Goal: Task Accomplishment & Management: Complete application form

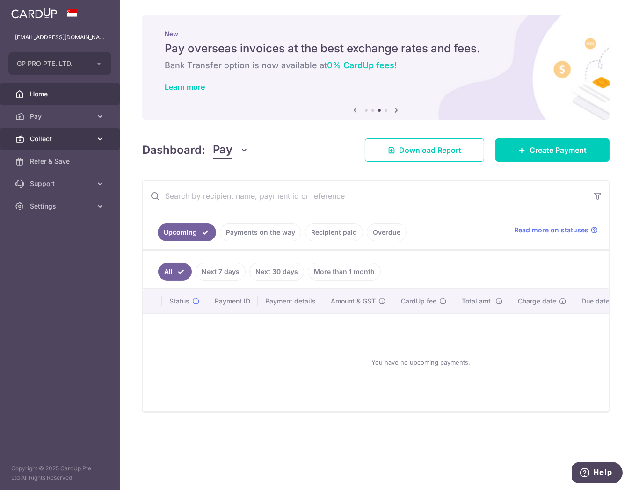
click at [62, 141] on span "Collect" at bounding box center [61, 138] width 62 height 9
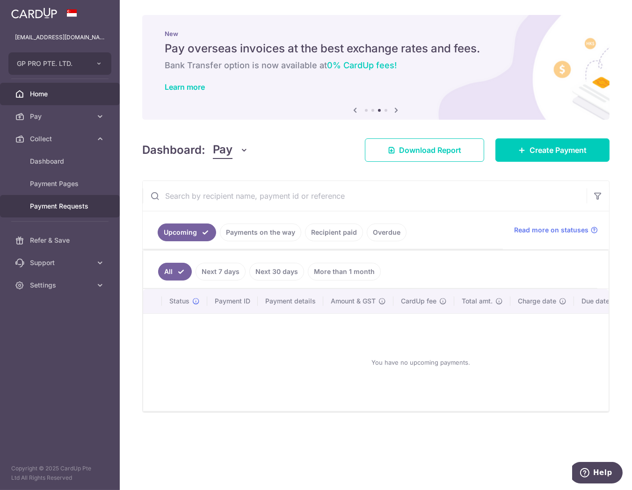
click at [73, 207] on span "Payment Requests" at bounding box center [61, 205] width 62 height 9
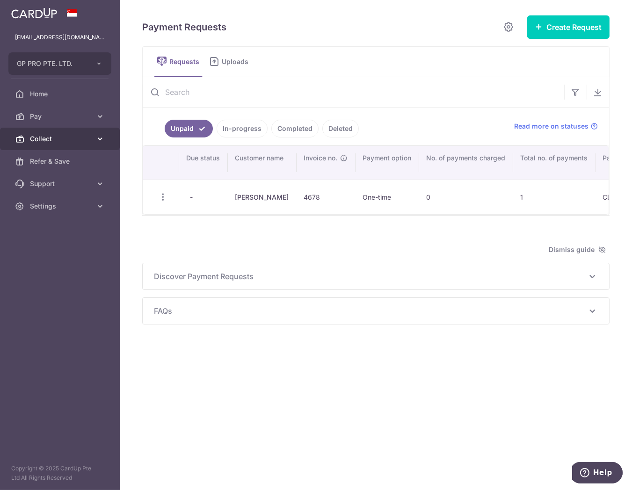
click at [62, 137] on span "Collect" at bounding box center [61, 138] width 62 height 9
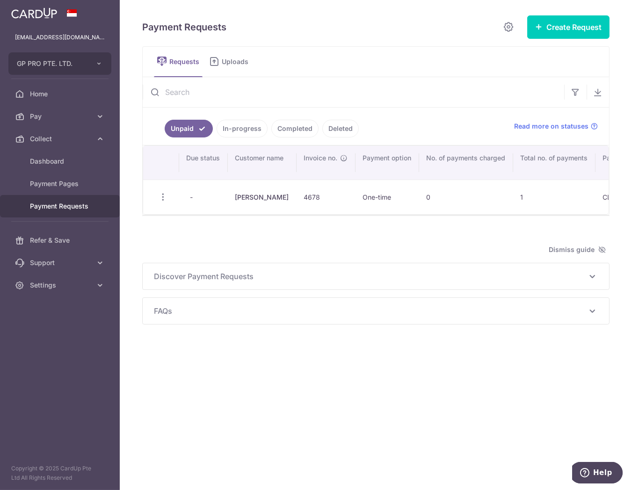
click at [66, 204] on span "Payment Requests" at bounding box center [61, 205] width 62 height 9
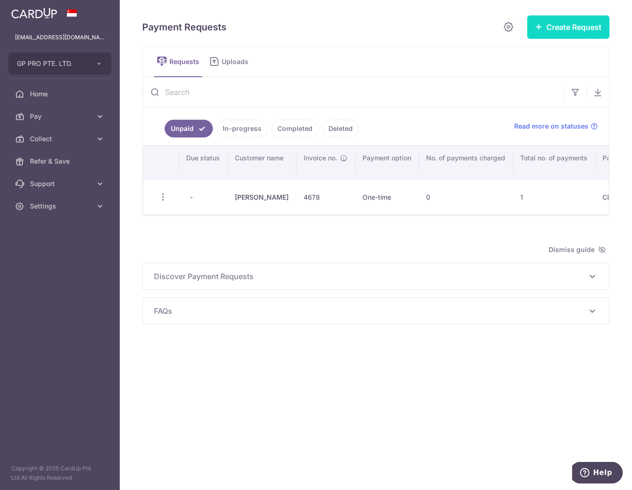
click at [585, 33] on button "Create Request" at bounding box center [568, 26] width 82 height 23
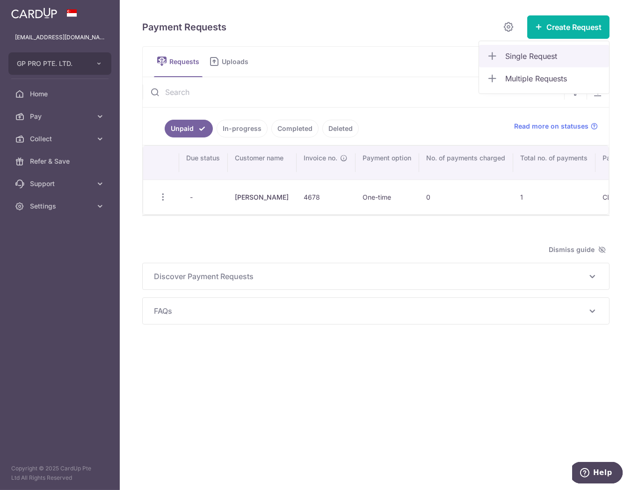
click at [529, 60] on span "Single Request" at bounding box center [553, 55] width 96 height 11
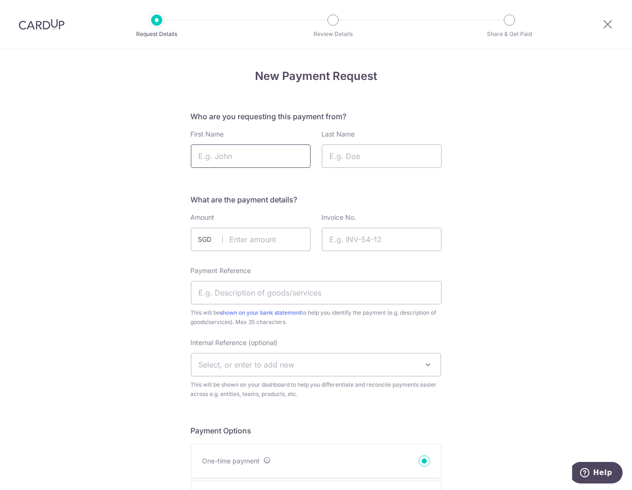
click at [228, 152] on input "First Name" at bounding box center [251, 155] width 120 height 23
type input "Brian"
click at [354, 156] on input "Last Name" at bounding box center [382, 155] width 120 height 23
type input "Chung"
click at [284, 237] on input "text" at bounding box center [251, 239] width 120 height 23
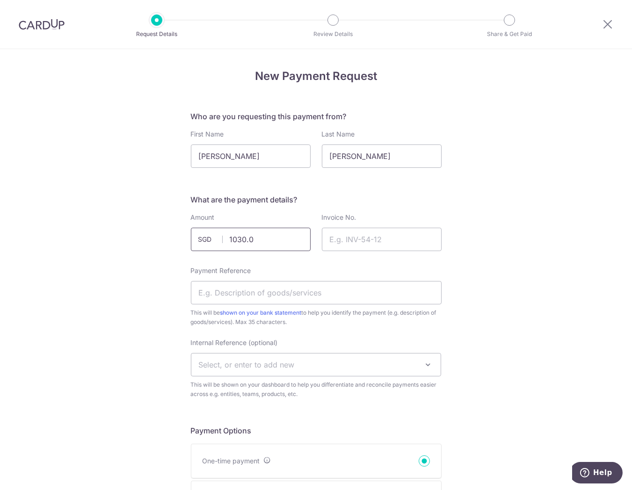
type input "1030.05"
click at [395, 243] on input "Invoice No." at bounding box center [382, 239] width 120 height 23
type input "4683"
click at [338, 292] on input "Payment Reference" at bounding box center [316, 292] width 251 height 23
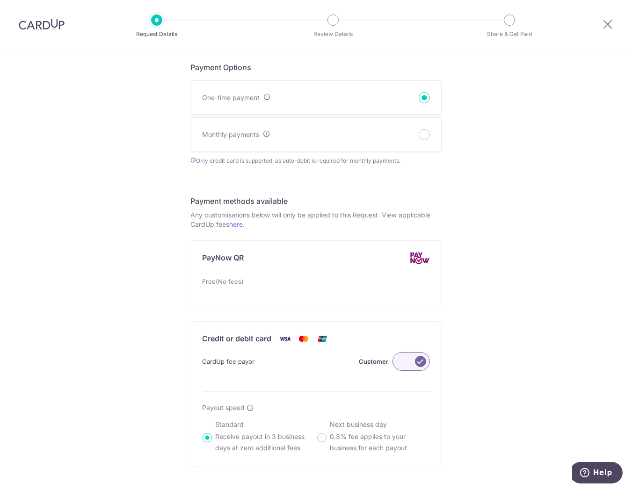
type input "Valley 167 4683"
click at [409, 354] on label at bounding box center [410, 361] width 37 height 19
click at [0, 0] on input "Customer" at bounding box center [0, 0] width 0 height 0
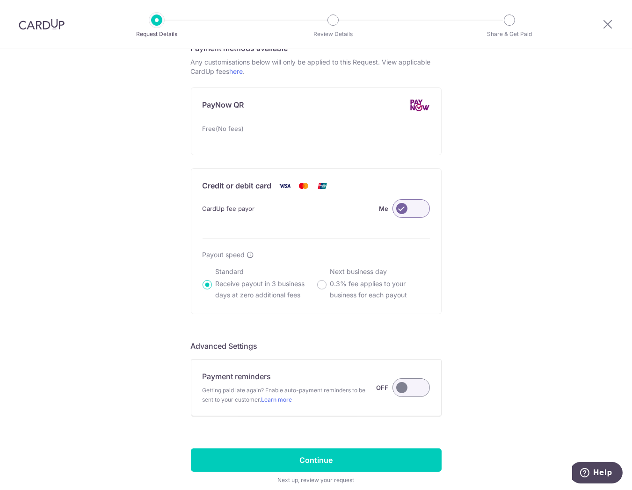
scroll to position [519, 0]
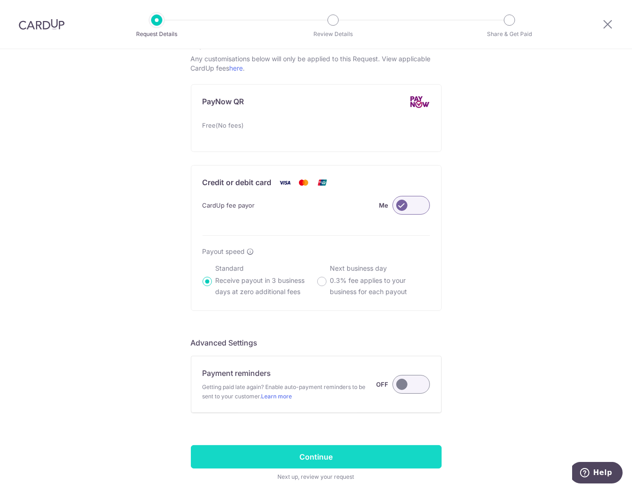
click at [318, 456] on input "Continue" at bounding box center [316, 456] width 251 height 23
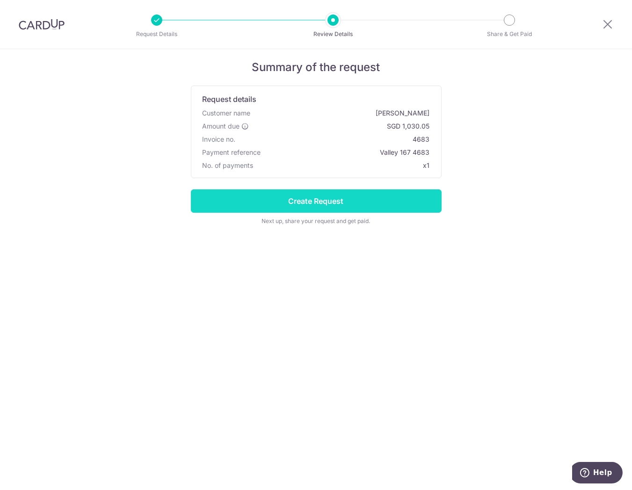
click at [354, 199] on input "Create Request" at bounding box center [316, 200] width 251 height 23
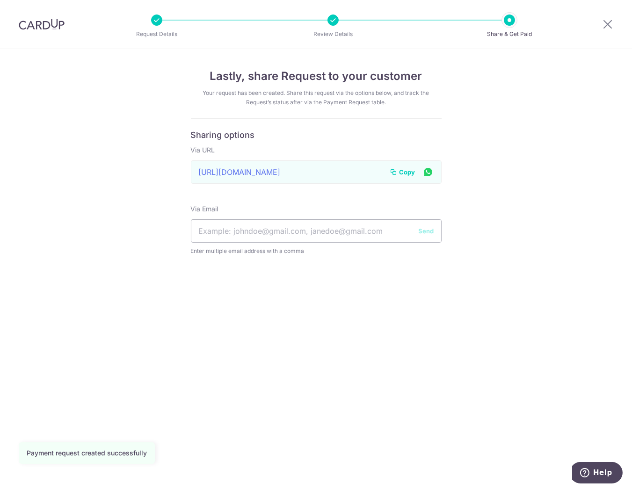
click at [404, 170] on span "Copy" at bounding box center [407, 171] width 16 height 9
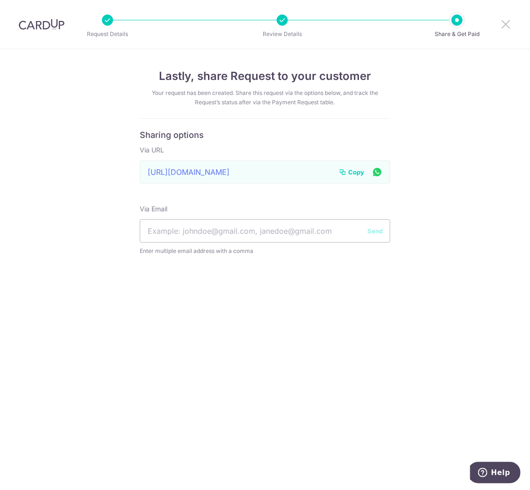
click at [501, 21] on icon at bounding box center [505, 24] width 11 height 12
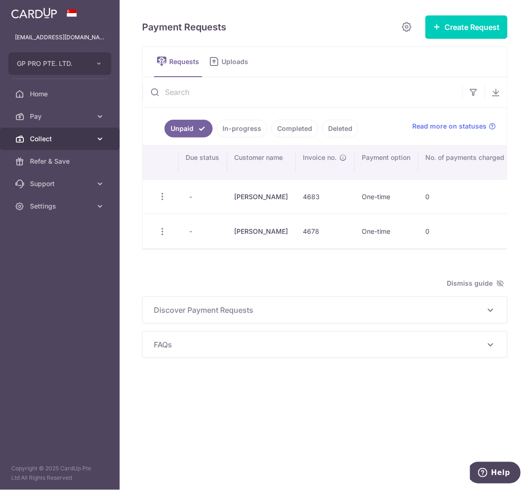
drag, startPoint x: 50, startPoint y: 137, endPoint x: 50, endPoint y: 145, distance: 8.4
click at [50, 137] on span "Collect" at bounding box center [61, 138] width 62 height 9
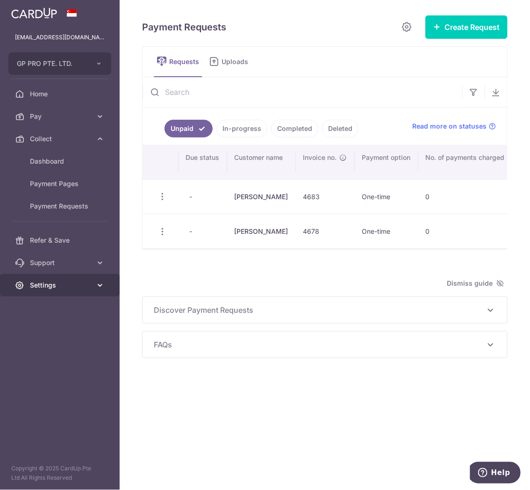
click at [54, 284] on span "Settings" at bounding box center [61, 284] width 62 height 9
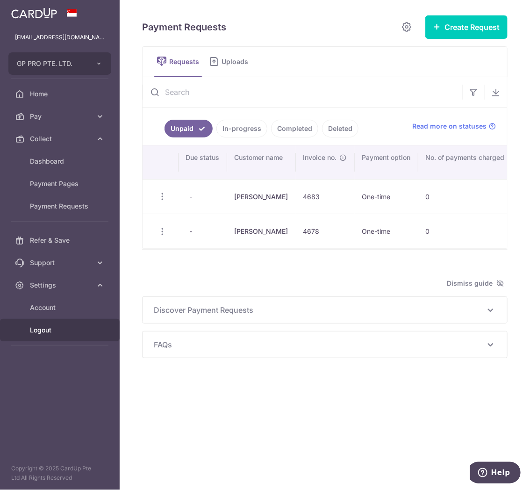
click at [27, 335] on link "Logout" at bounding box center [60, 330] width 120 height 22
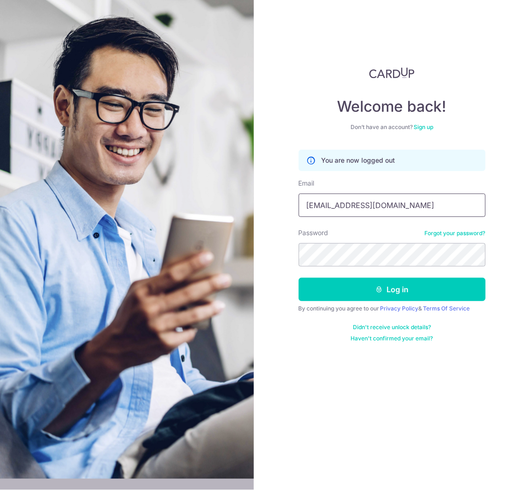
click at [368, 209] on input "[EMAIL_ADDRESS][DOMAIN_NAME]" at bounding box center [392, 205] width 187 height 23
type input "div@eyebracesclinic.com"
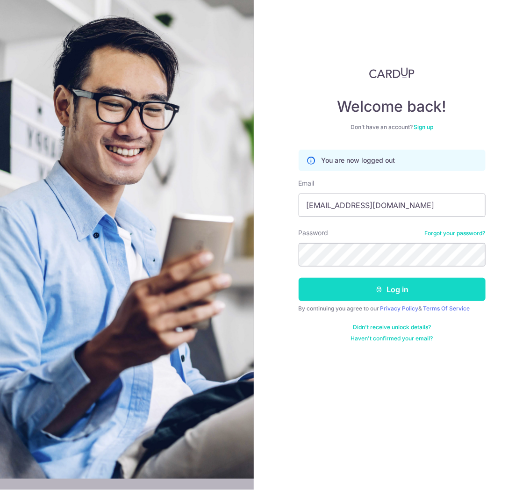
click at [375, 290] on icon "submit" at bounding box center [378, 289] width 7 height 7
